Goal: Information Seeking & Learning: Find specific fact

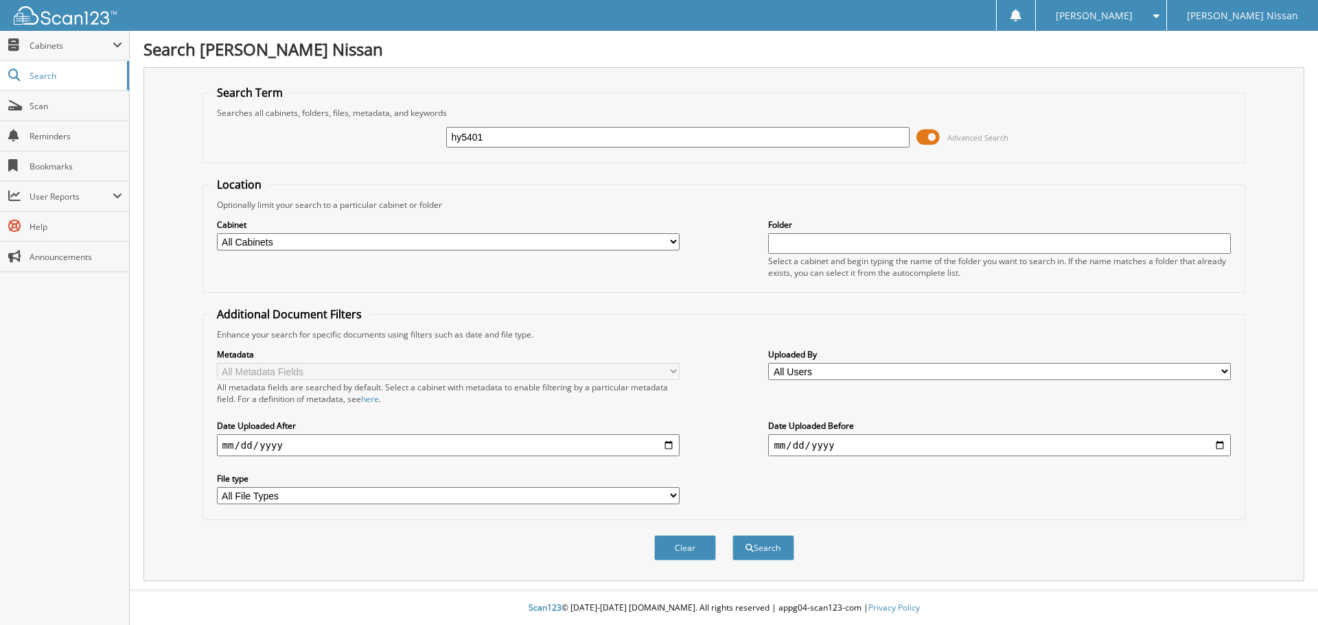
type input "hy5401"
click at [732, 535] on button "Search" at bounding box center [763, 547] width 62 height 25
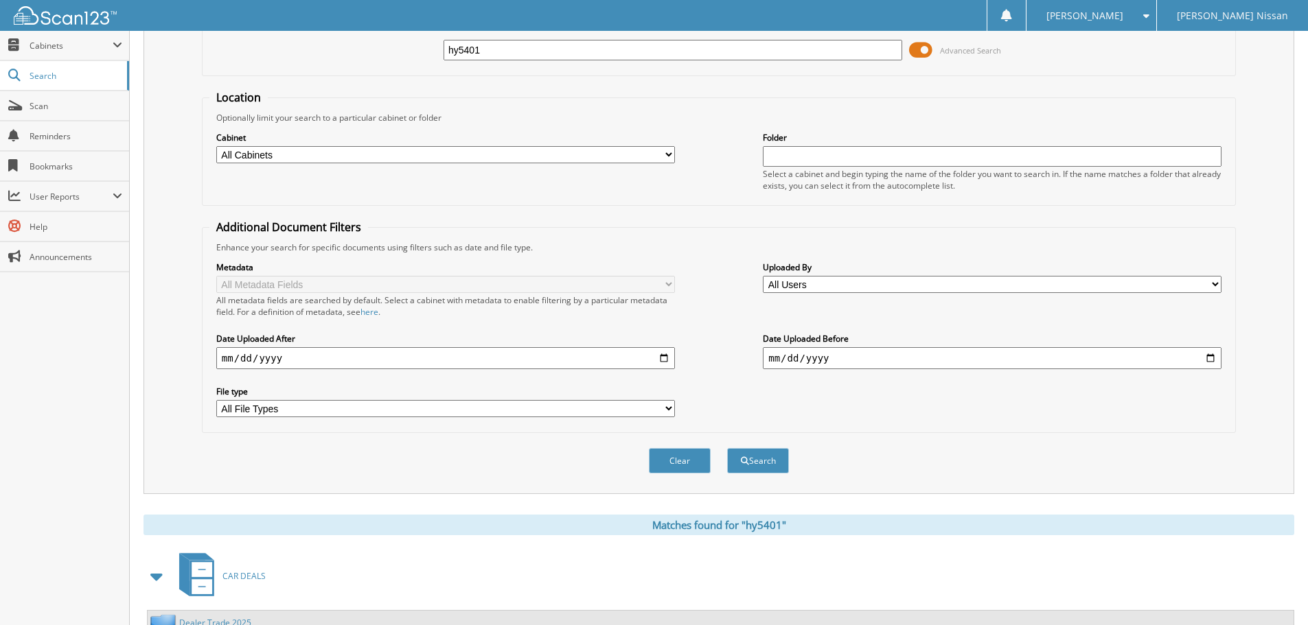
scroll to position [481, 0]
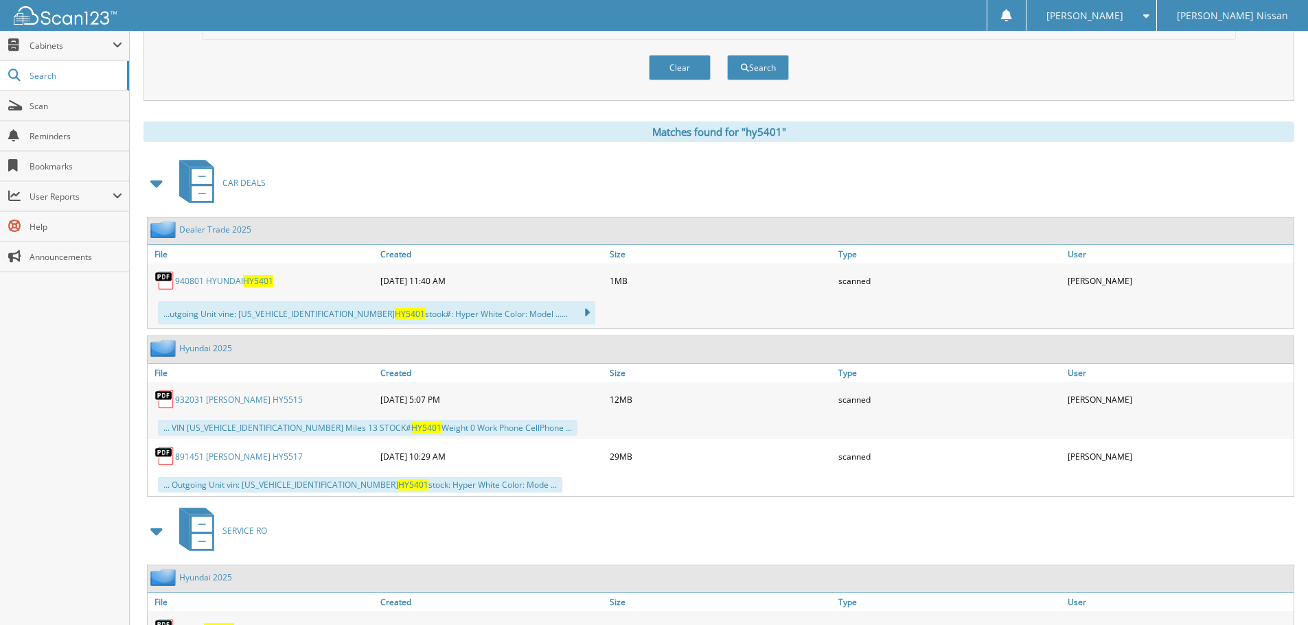
click at [223, 281] on link "940801 HYUNDAI HY5401" at bounding box center [224, 281] width 98 height 12
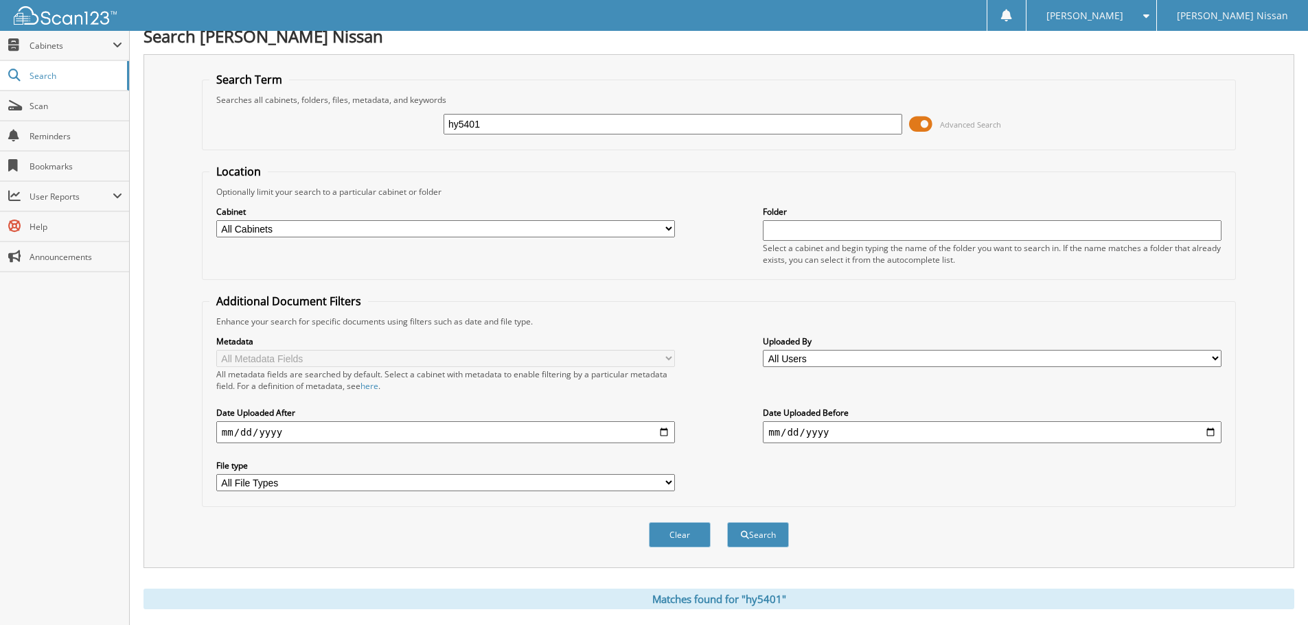
scroll to position [0, 0]
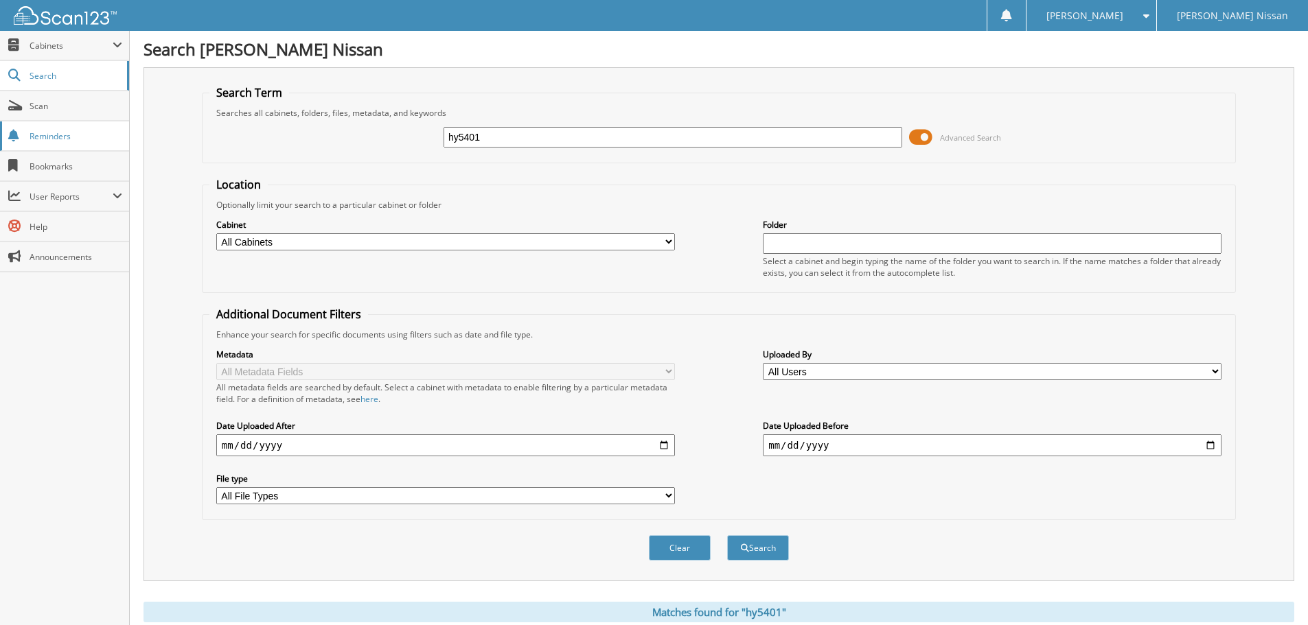
drag, startPoint x: 544, startPoint y: 142, endPoint x: 25, endPoint y: 128, distance: 519.9
type input "n0237a"
click at [727, 535] on button "Search" at bounding box center [758, 547] width 62 height 25
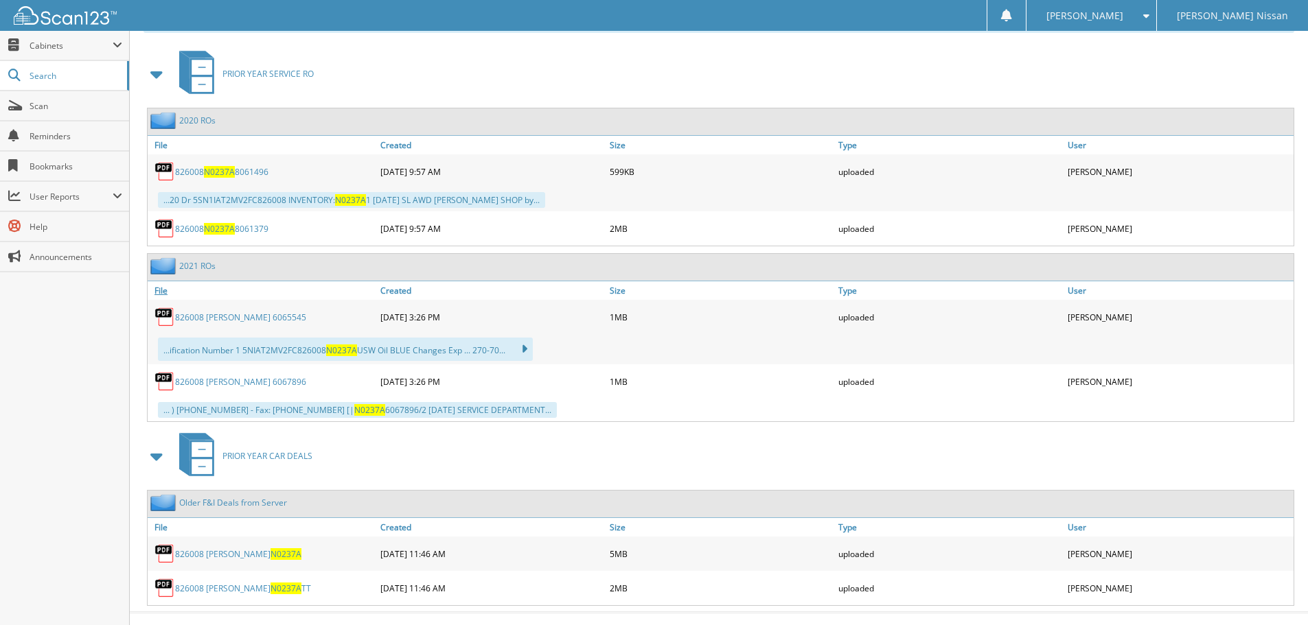
scroll to position [612, 0]
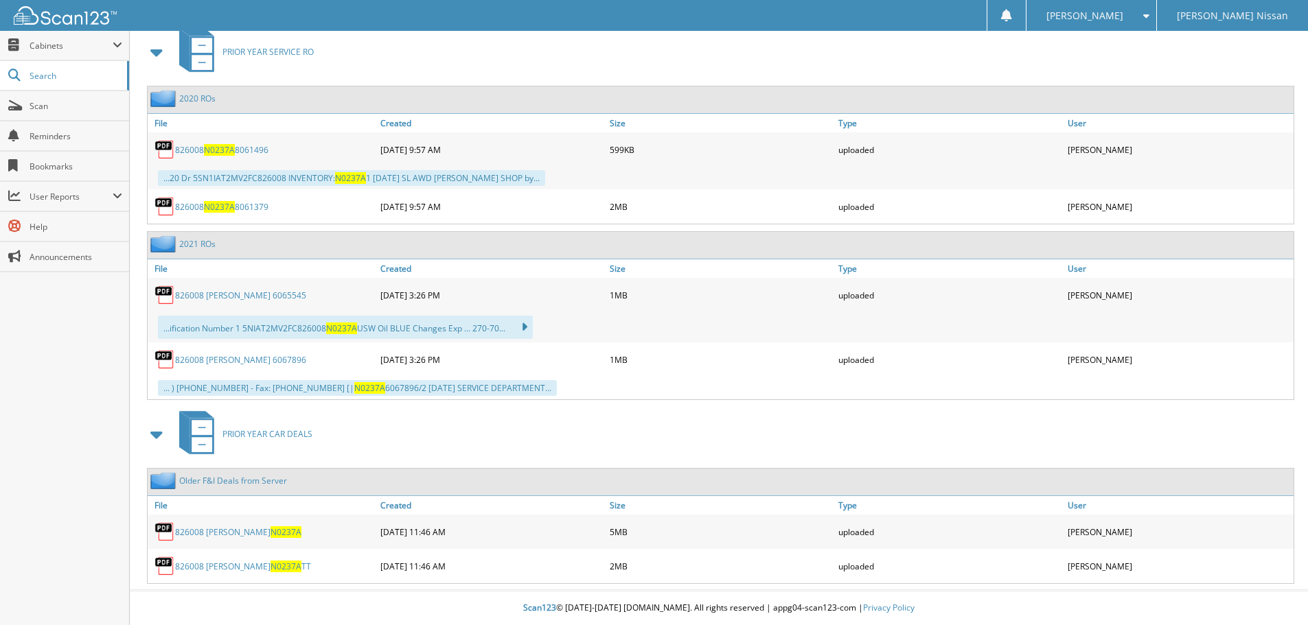
click at [270, 536] on span "N0237A" at bounding box center [285, 533] width 31 height 12
